Goal: Transaction & Acquisition: Purchase product/service

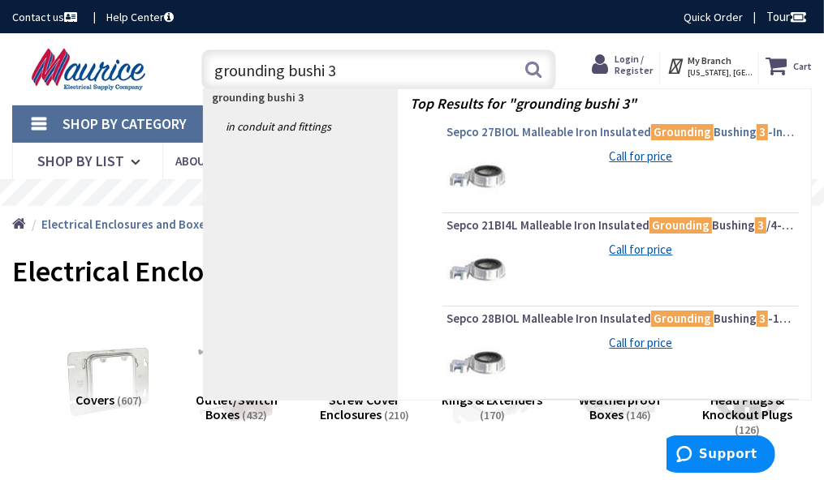
type input "grounding bushi 3"
click at [584, 130] on span "Sepco 27BIOL Malleable Iron Insulated Grounding Bushing 3 -Inch" at bounding box center [620, 132] width 348 height 16
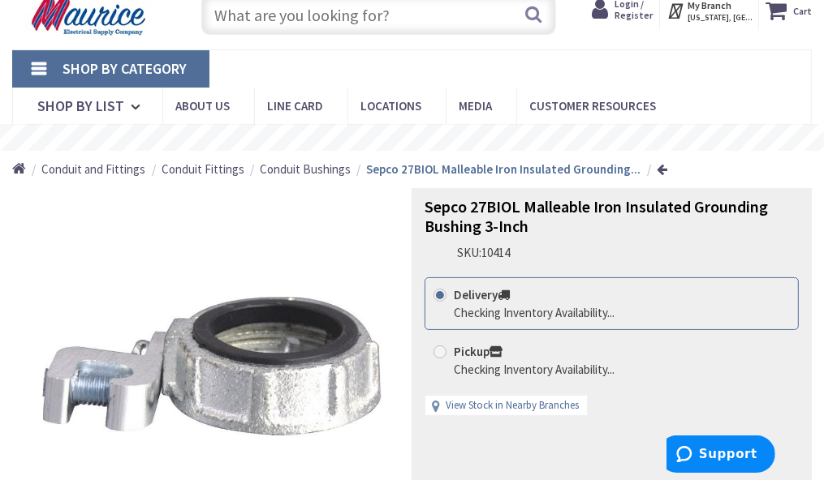
scroll to position [81, 0]
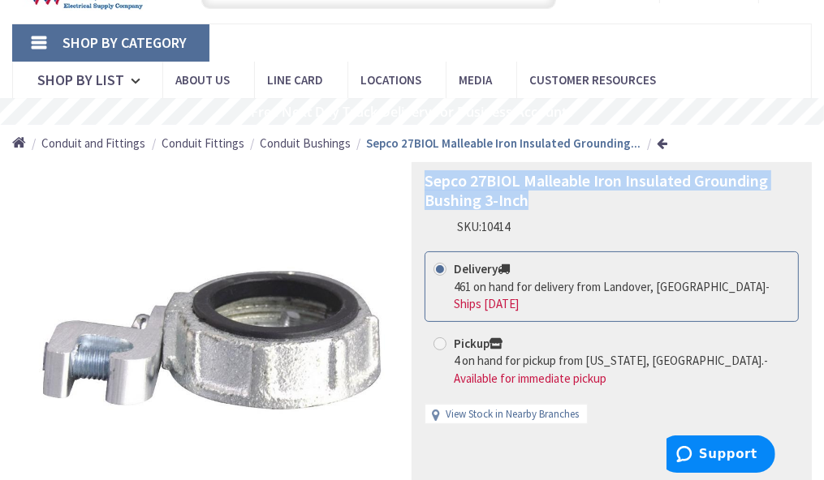
drag, startPoint x: 428, startPoint y: 179, endPoint x: 731, endPoint y: 200, distance: 304.2
click at [731, 200] on h1 "Sepco 27BIOL Malleable Iron Insulated Grounding Bushing 3-Inch" at bounding box center [611, 190] width 374 height 39
copy span "Sepco 27BIOL Malleable Iron Insulated Grounding Bushing 3-Inch"
